Goal: Task Accomplishment & Management: Manage account settings

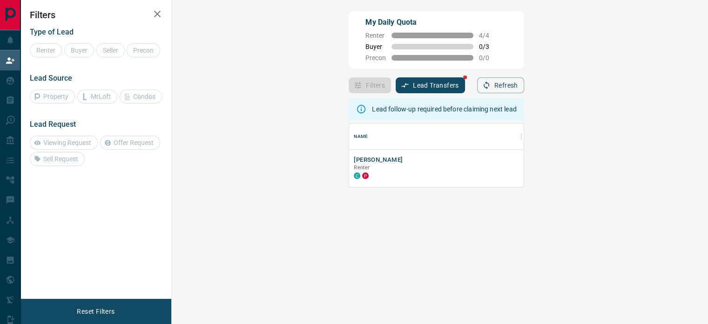
scroll to position [56, 509]
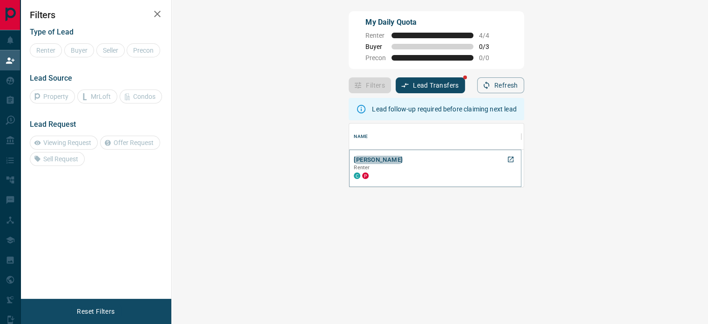
click at [354, 160] on button "[PERSON_NAME]" at bounding box center [378, 160] width 49 height 9
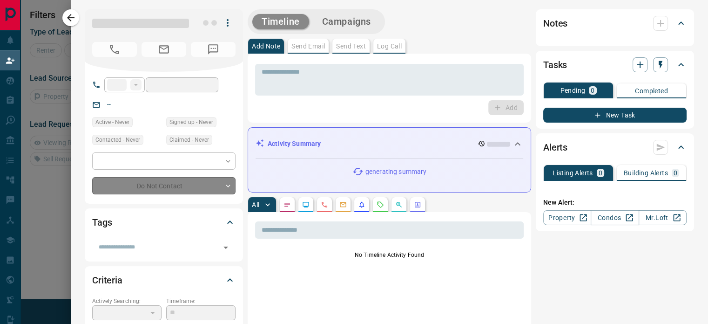
type input "**"
type input "**********"
type input "*"
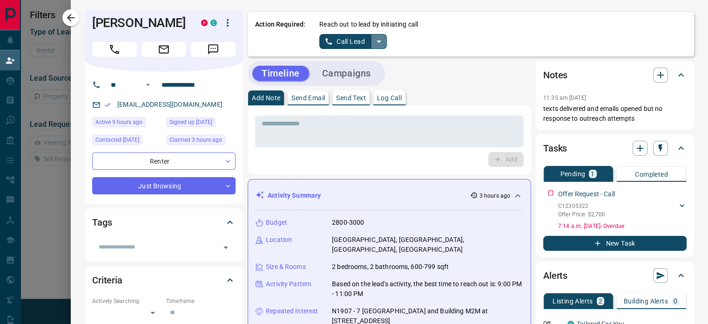
click at [374, 43] on icon "split button" at bounding box center [379, 41] width 11 height 11
click at [361, 72] on li "Log Manual Call" at bounding box center [353, 74] width 57 height 14
click at [358, 42] on button "Log Manual Call" at bounding box center [350, 41] width 61 height 15
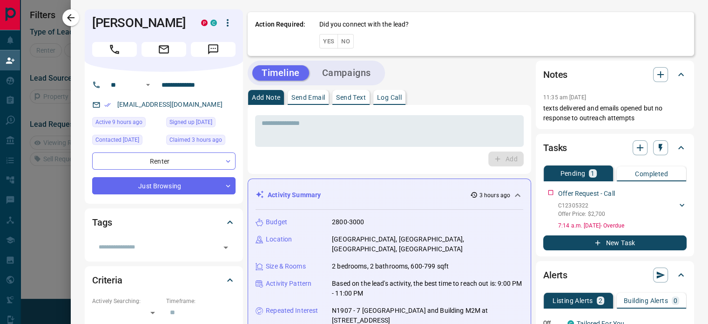
click at [338, 47] on button "No" at bounding box center [346, 41] width 16 height 14
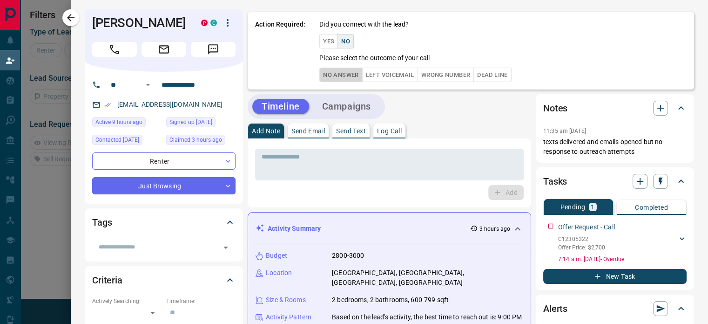
click at [346, 76] on button "No Answer" at bounding box center [341, 75] width 43 height 14
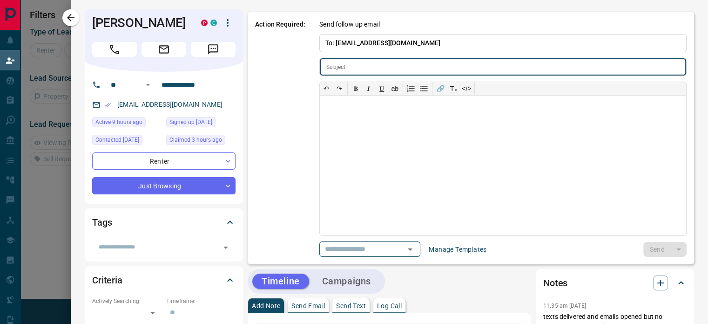
type input "**********"
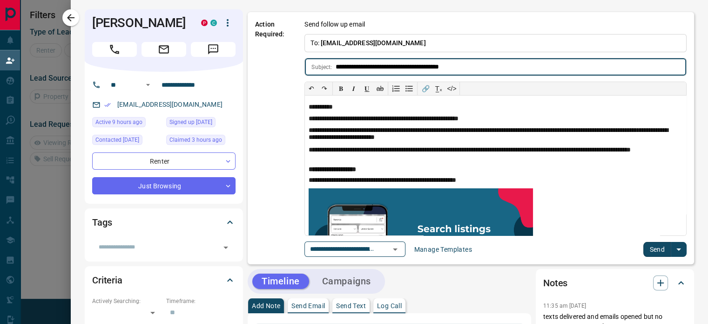
click at [654, 246] on button "Send" at bounding box center [657, 249] width 27 height 15
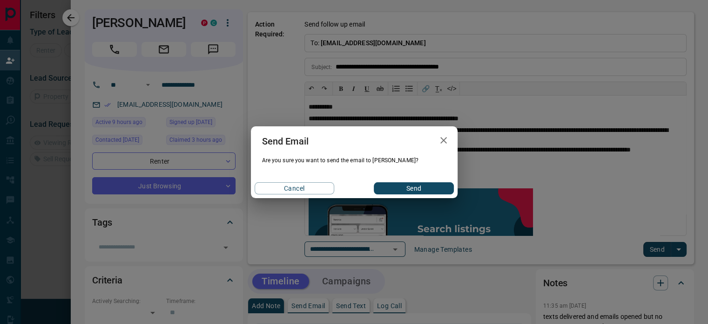
click at [418, 184] on button "Send" at bounding box center [414, 188] width 80 height 12
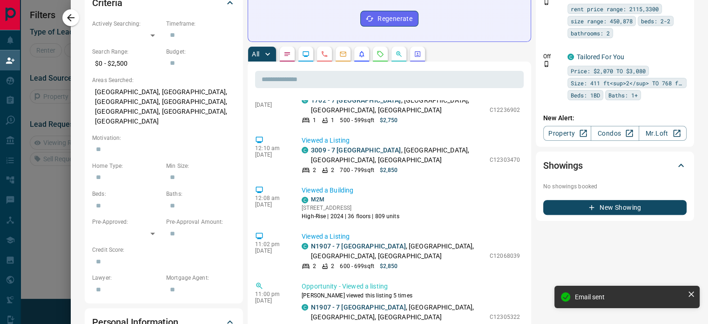
scroll to position [443, 0]
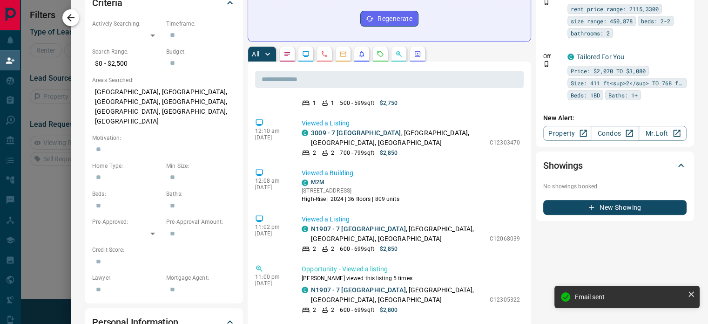
click at [69, 20] on icon "button" at bounding box center [70, 17] width 11 height 11
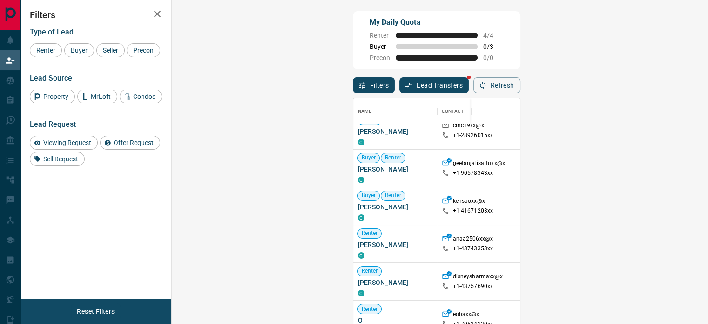
scroll to position [0, 0]
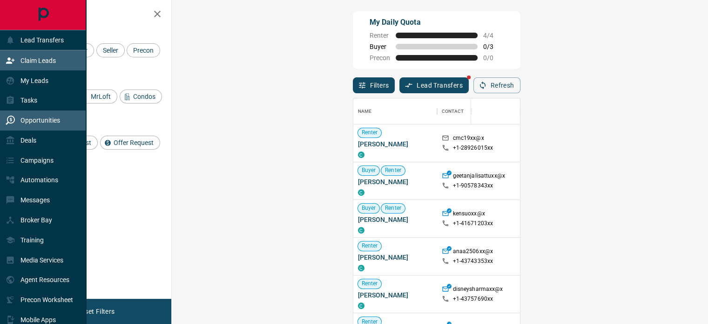
click at [17, 119] on div "Opportunities" at bounding box center [33, 120] width 54 height 15
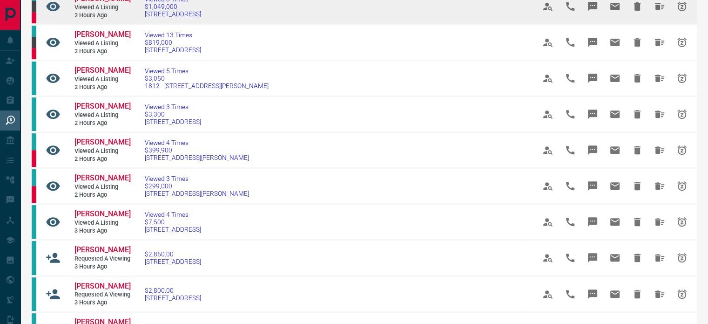
scroll to position [342, 0]
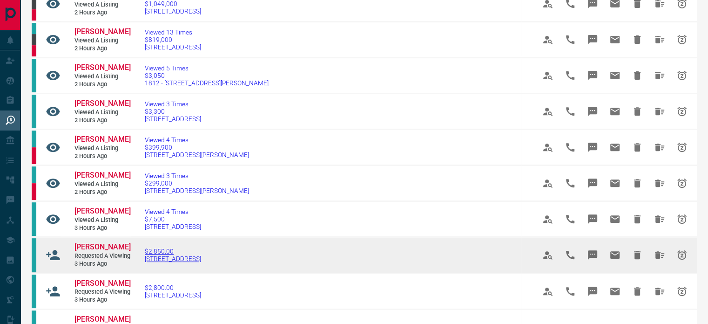
click at [161, 255] on span "[STREET_ADDRESS]" at bounding box center [173, 258] width 56 height 7
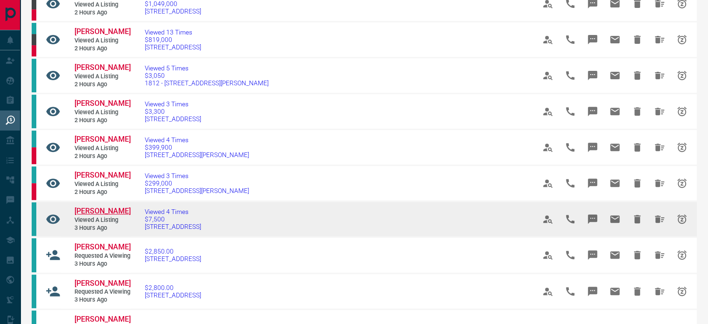
click at [98, 206] on span "[PERSON_NAME]" at bounding box center [103, 210] width 56 height 9
click at [99, 206] on span "[PERSON_NAME]" at bounding box center [103, 210] width 56 height 9
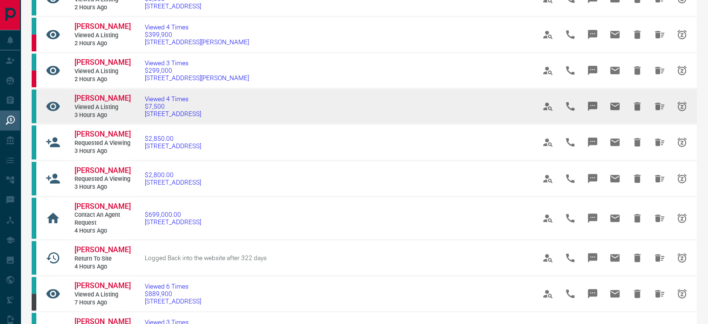
scroll to position [455, 0]
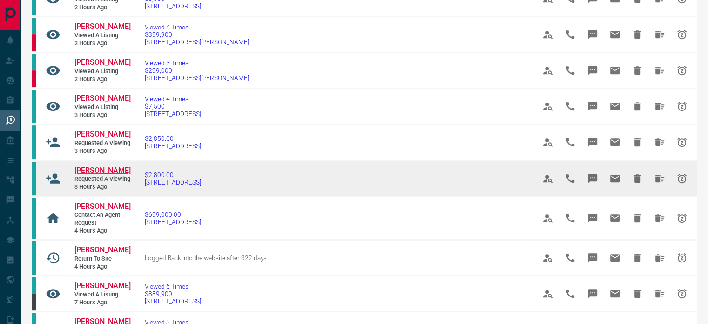
click at [109, 166] on span "[PERSON_NAME]" at bounding box center [103, 170] width 56 height 9
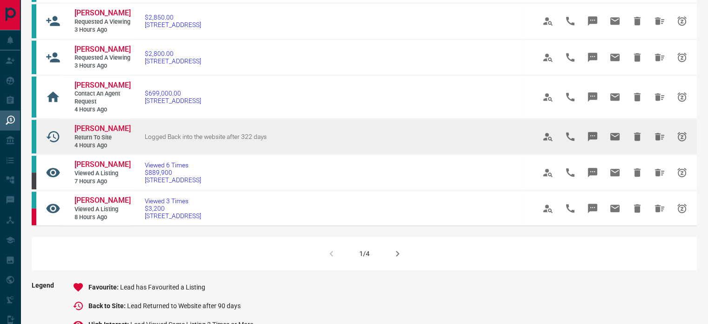
scroll to position [576, 0]
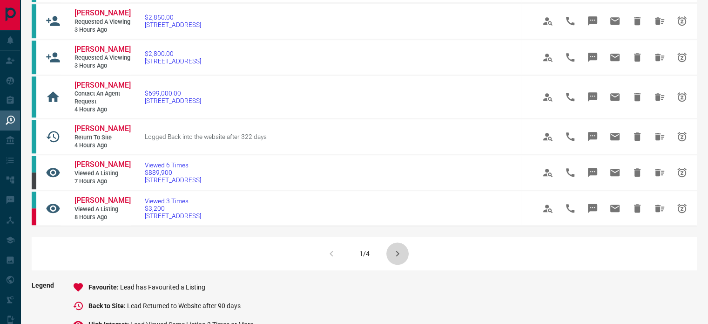
click at [400, 259] on icon "button" at bounding box center [397, 253] width 11 height 11
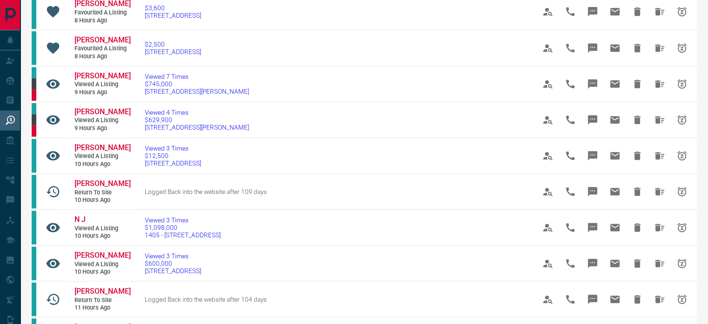
scroll to position [432, 0]
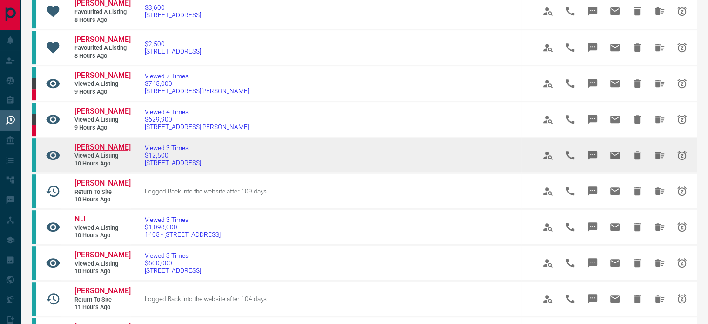
click at [109, 151] on span "[PERSON_NAME]" at bounding box center [103, 147] width 56 height 9
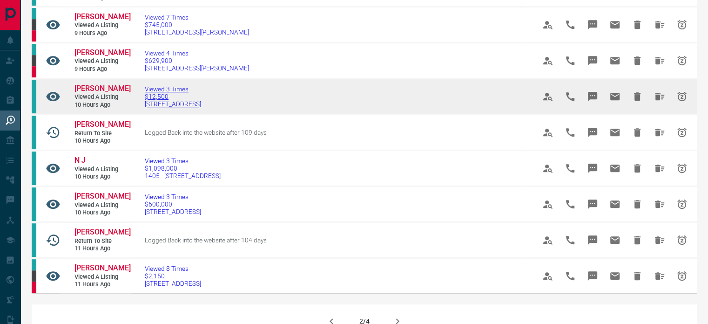
scroll to position [491, 0]
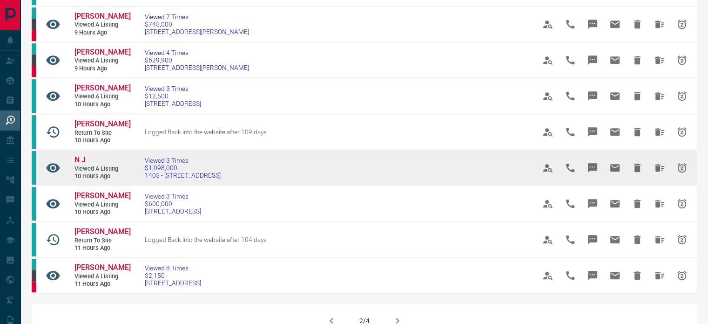
click at [89, 165] on link "N J" at bounding box center [103, 160] width 56 height 10
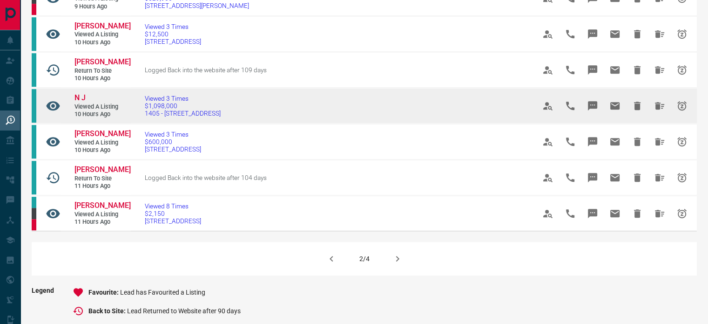
scroll to position [562, 0]
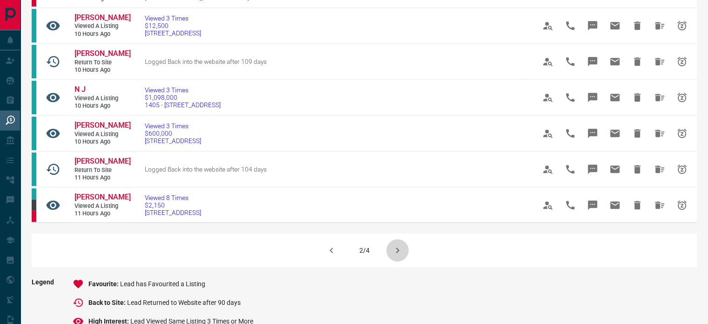
click at [392, 256] on icon "button" at bounding box center [397, 250] width 11 height 11
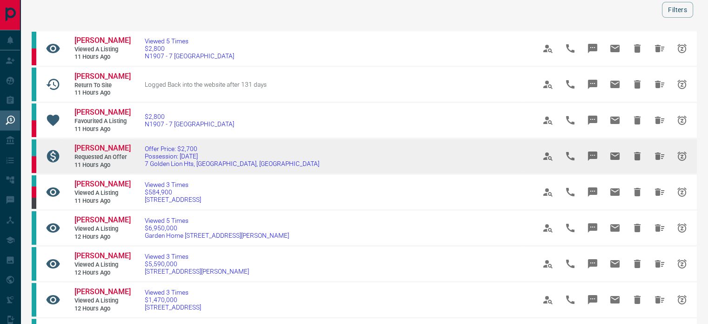
scroll to position [37, 0]
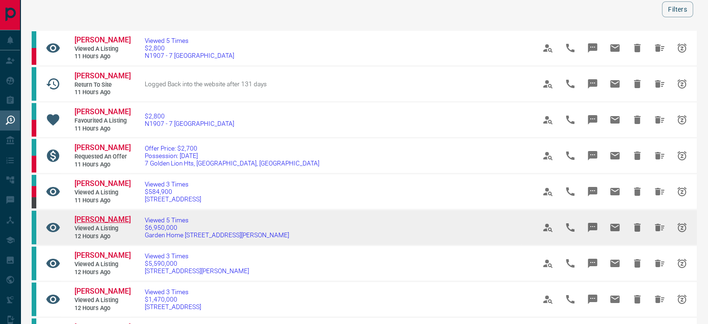
click at [90, 224] on span "[PERSON_NAME]" at bounding box center [103, 219] width 56 height 9
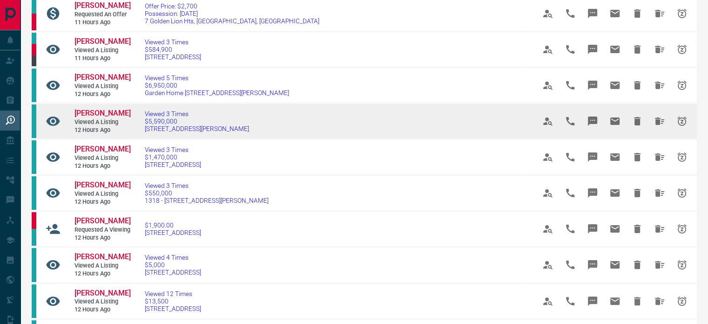
scroll to position [180, 0]
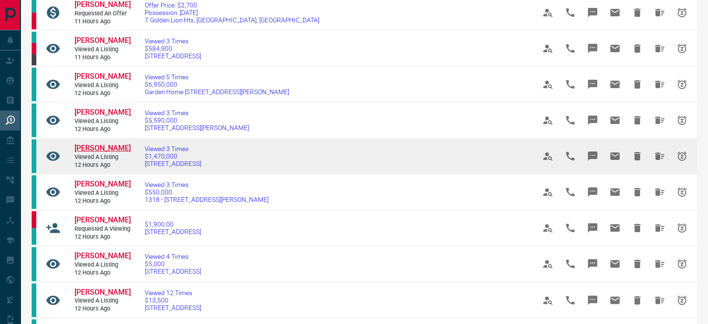
click at [102, 152] on span "[PERSON_NAME]" at bounding box center [103, 147] width 56 height 9
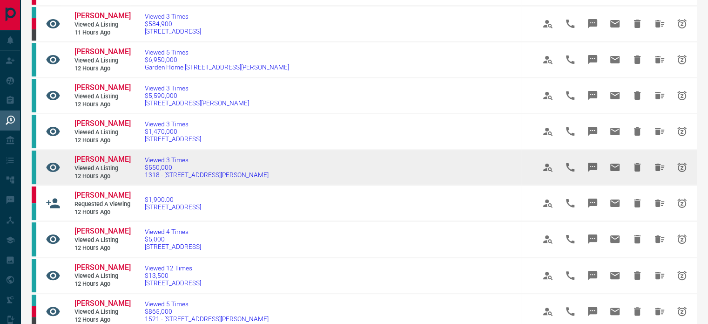
scroll to position [210, 0]
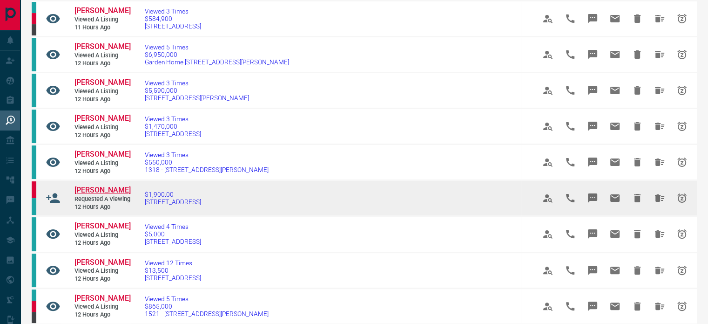
click at [113, 194] on span "[PERSON_NAME]" at bounding box center [103, 189] width 56 height 9
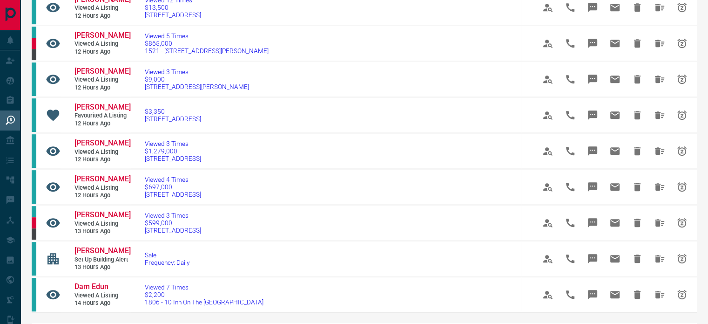
scroll to position [473, 0]
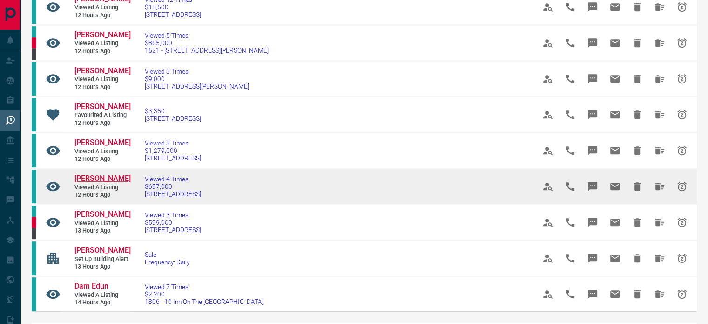
click at [107, 183] on span "[PERSON_NAME]" at bounding box center [103, 178] width 56 height 9
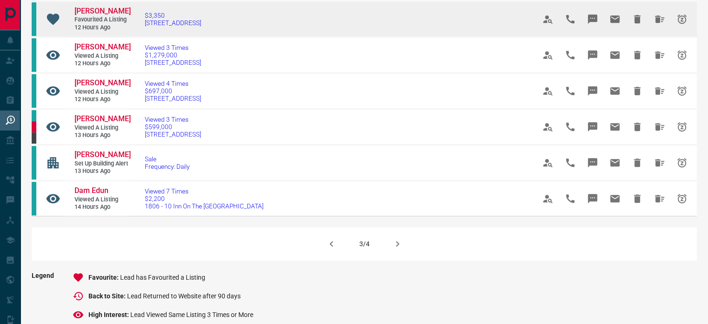
scroll to position [568, 0]
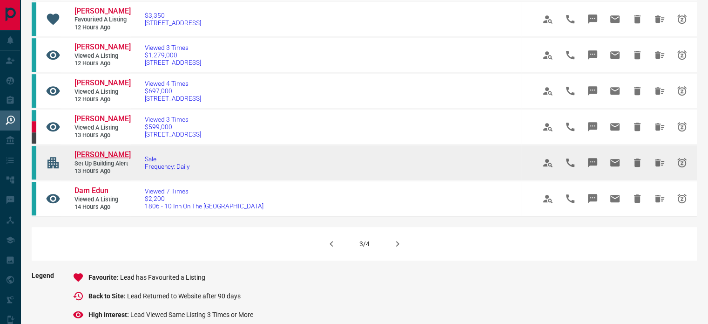
click at [105, 159] on span "[PERSON_NAME]" at bounding box center [103, 154] width 56 height 9
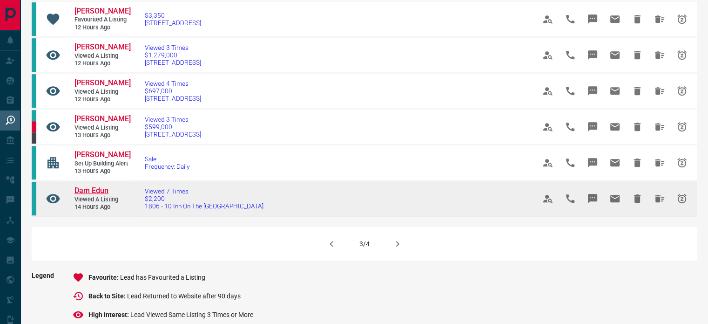
click at [80, 195] on span "Dam Edun" at bounding box center [92, 190] width 34 height 9
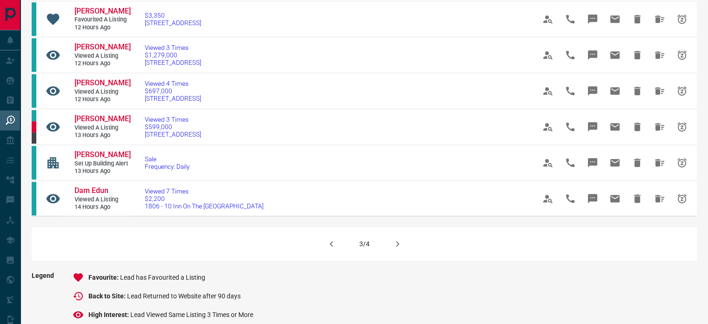
click at [396, 246] on icon "button" at bounding box center [397, 244] width 3 height 6
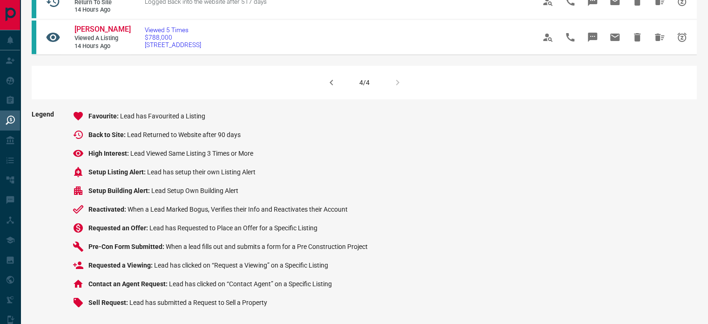
scroll to position [0, 0]
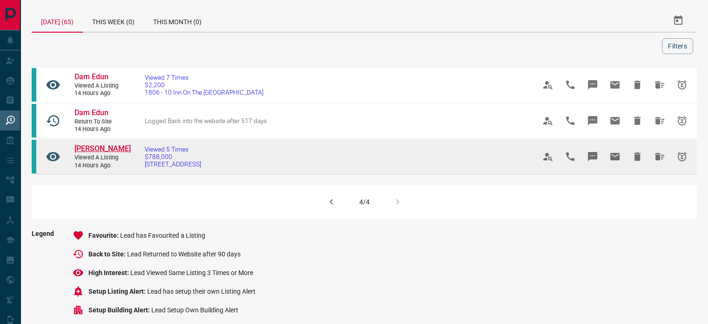
click at [101, 145] on span "[PERSON_NAME]" at bounding box center [103, 148] width 56 height 9
